Goal: Information Seeking & Learning: Compare options

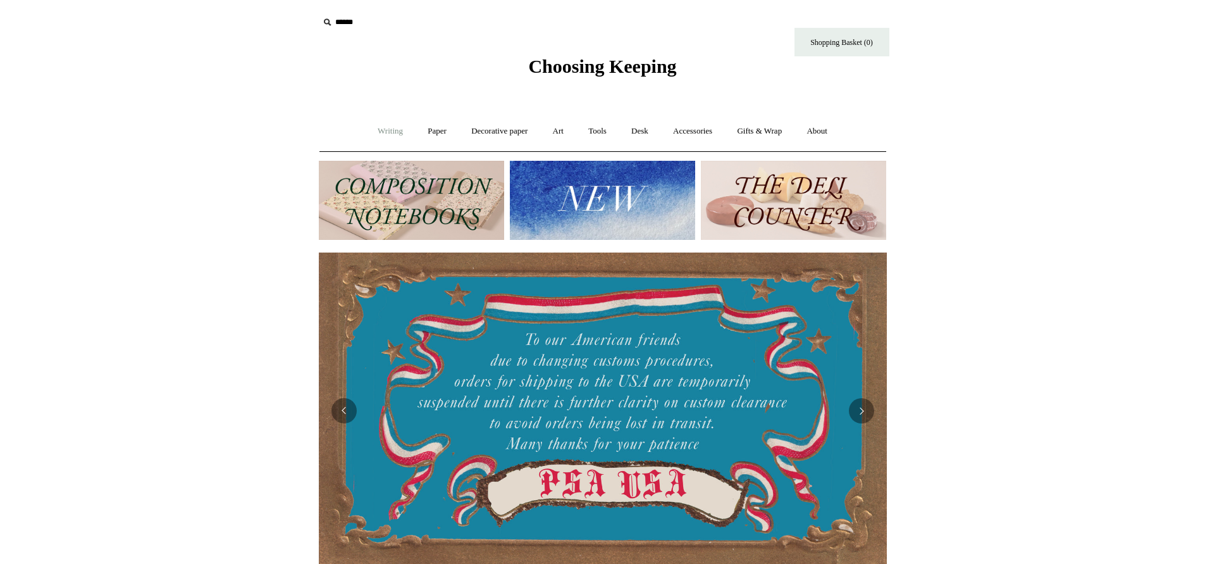
click at [389, 129] on link "Writing +" at bounding box center [390, 132] width 48 height 34
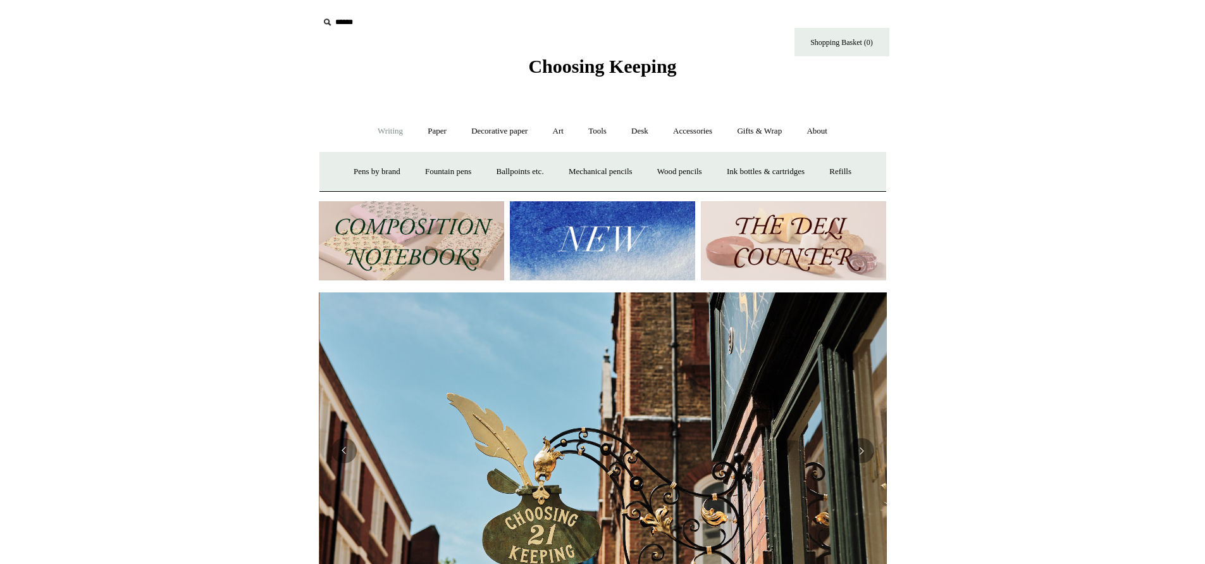
scroll to position [0, 568]
click at [685, 170] on link "Wood pencils +" at bounding box center [680, 172] width 68 height 34
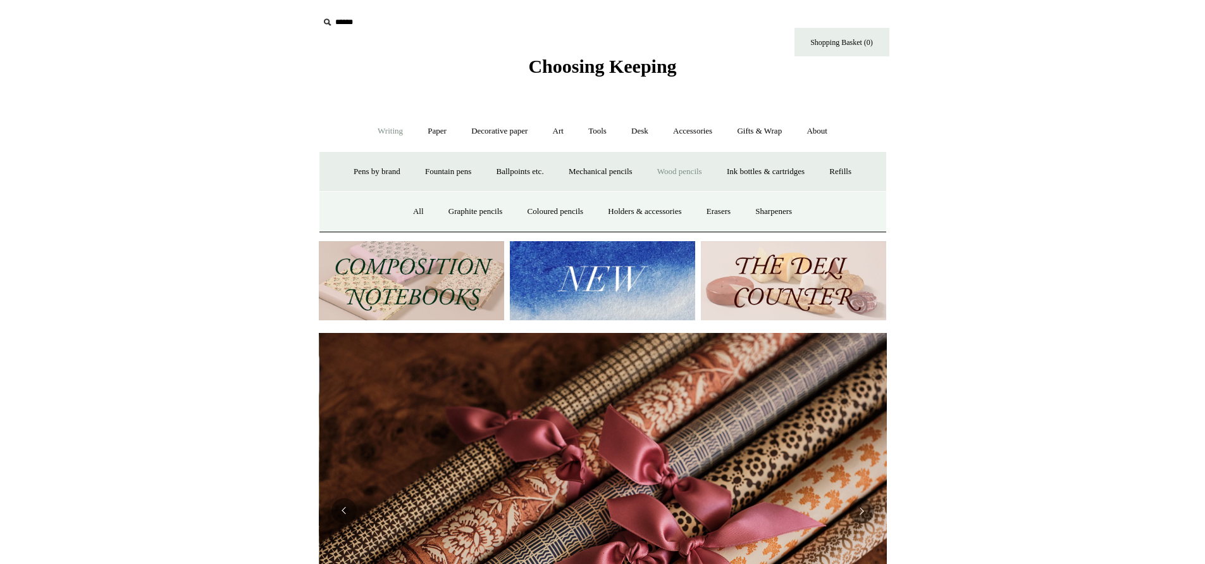
scroll to position [0, 1136]
click at [466, 211] on link "Graphite pencils" at bounding box center [475, 212] width 77 height 34
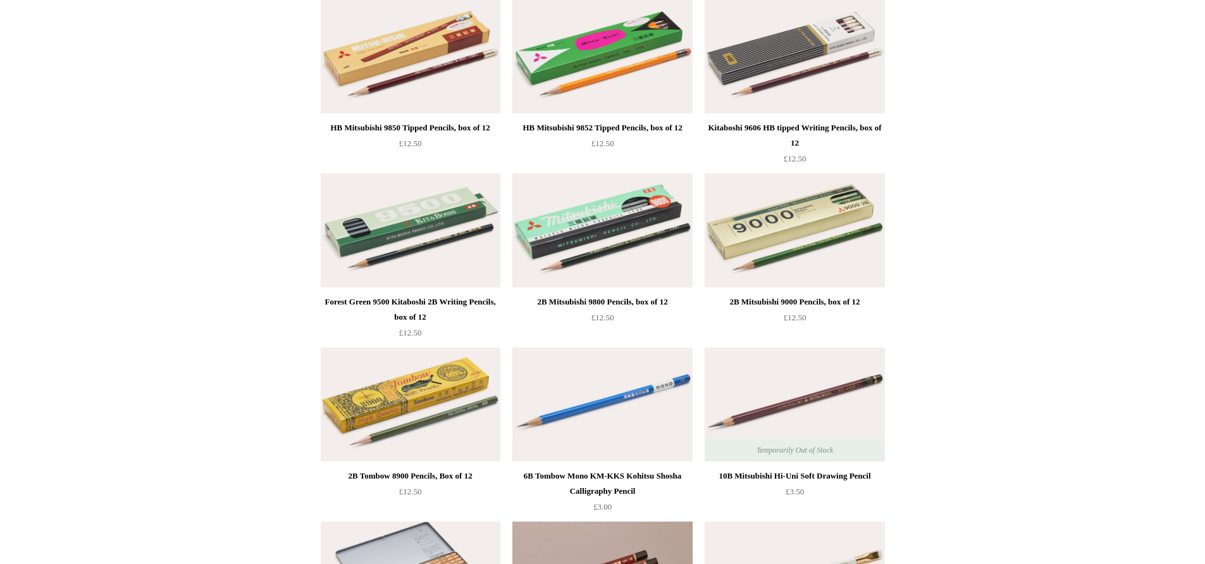
scroll to position [163, 0]
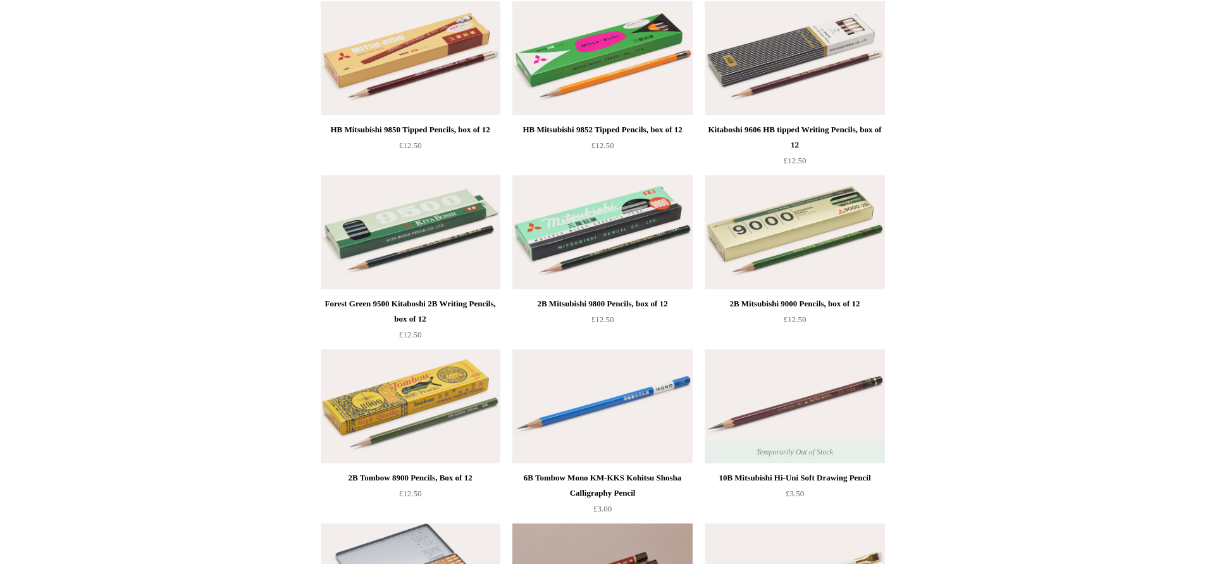
click at [412, 475] on div "2B Tombow 8900 Pencils, Box of 12" at bounding box center [410, 477] width 173 height 15
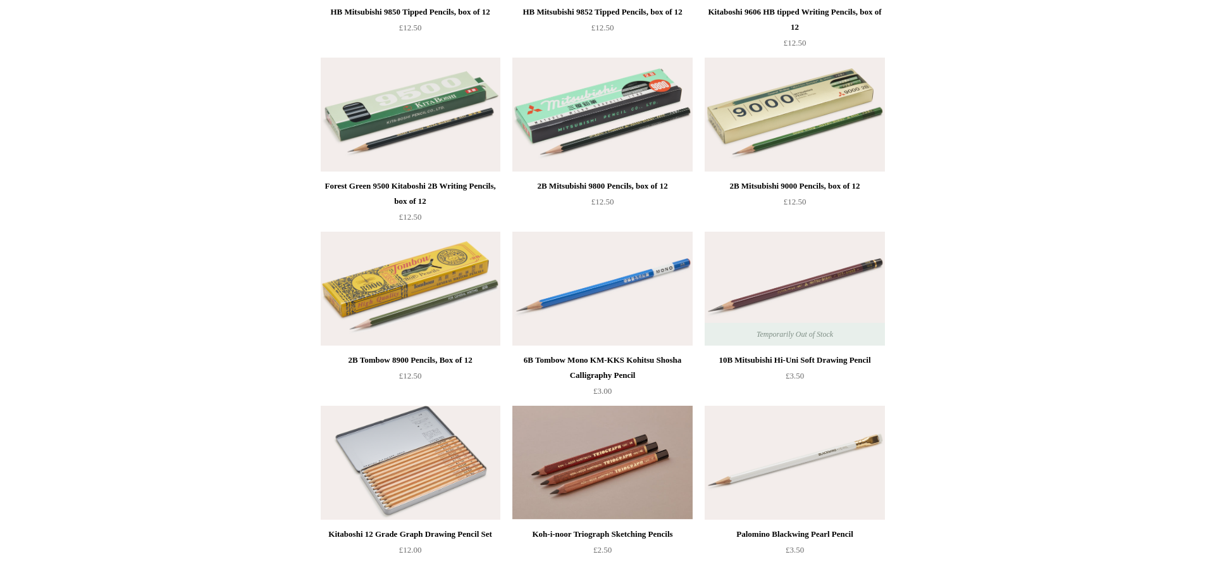
scroll to position [274, 0]
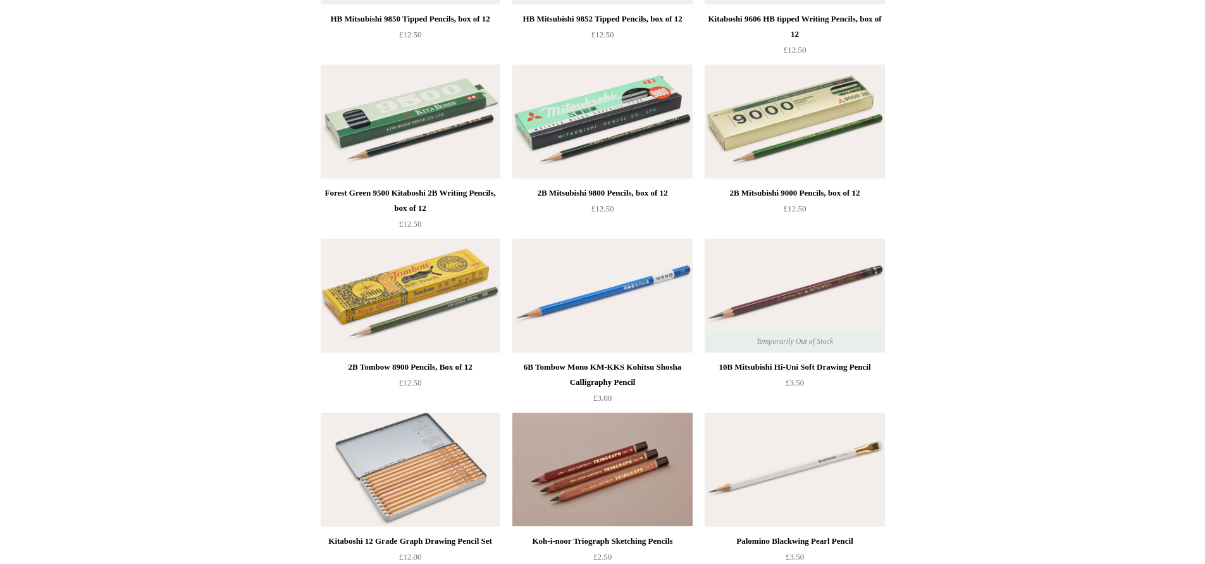
click at [564, 366] on div "6B Tombow Mono KM-KKS Kohitsu Shosha Calligraphy Pencil" at bounding box center [602, 374] width 173 height 30
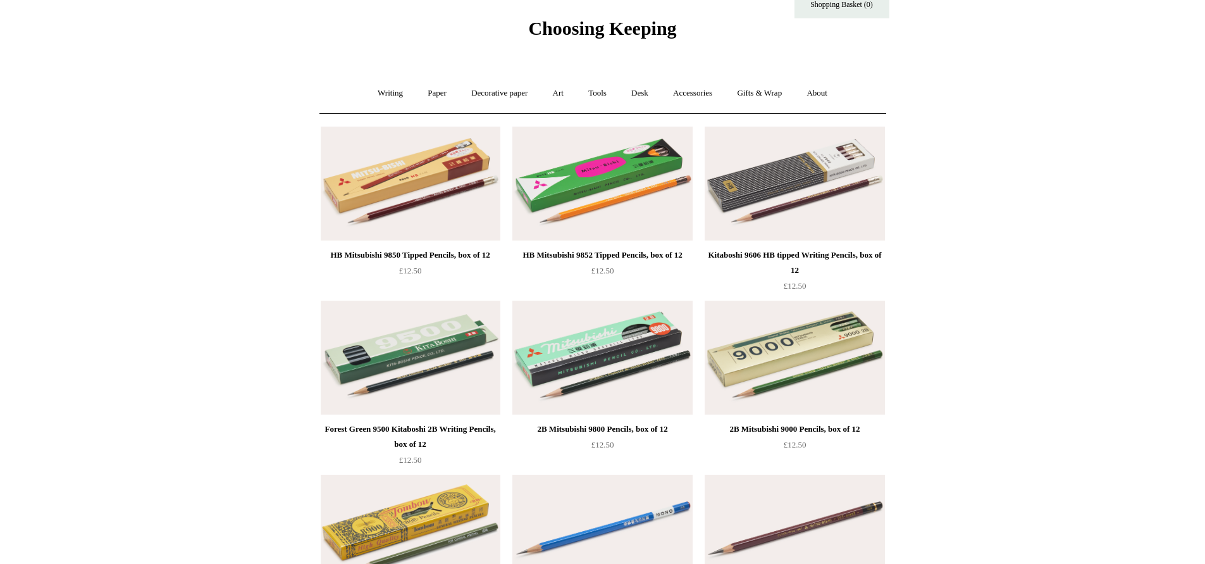
scroll to position [0, 0]
